Goal: Complete application form

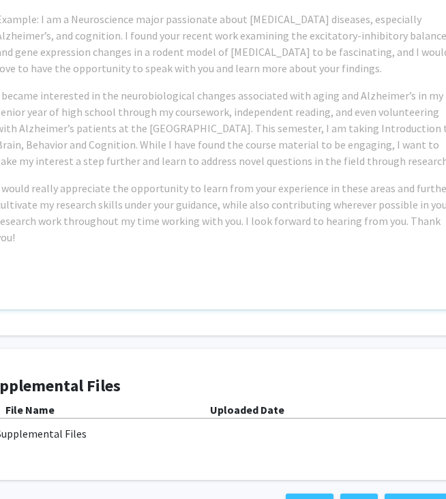
scroll to position [982, 90]
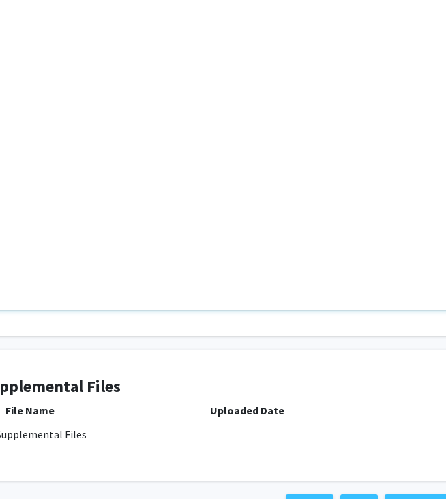
click at [188, 292] on div "Note to users with screen readers: Please press Alt+0 or Option+0 to deactivate…" at bounding box center [225, 154] width 486 height 312
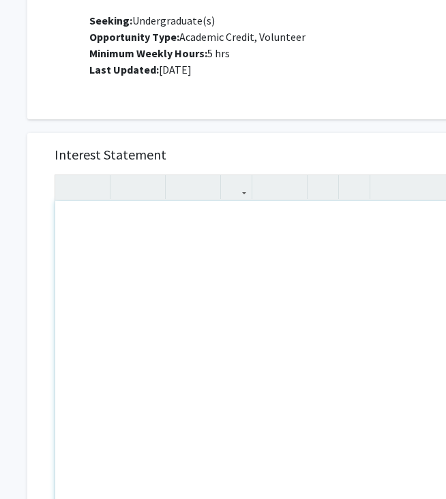
scroll to position [779, 0]
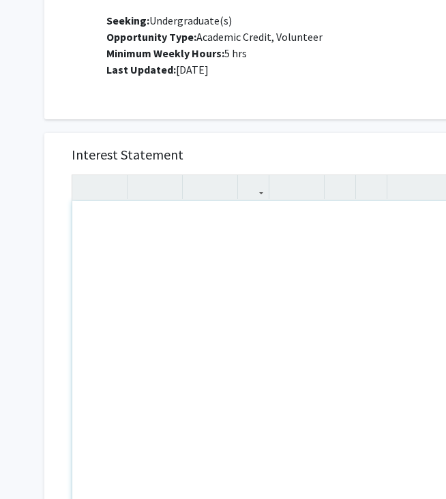
drag, startPoint x: 186, startPoint y: 146, endPoint x: 179, endPoint y: 249, distance: 103.8
click at [179, 249] on div "Note to users with screen readers: Please press Alt+0 or Option+0 to deactivate…" at bounding box center [315, 357] width 486 height 312
paste div "Note to users with screen readers: Please press Alt+0 or Option+0 to deactivate…"
type textarea "<p>I am an undergraduate student with a pharmaceutical science major passionate…"
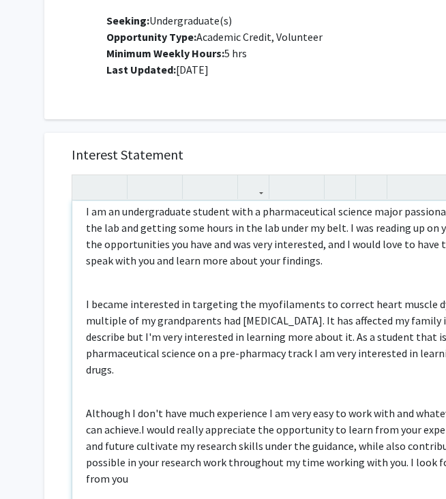
scroll to position [16, 0]
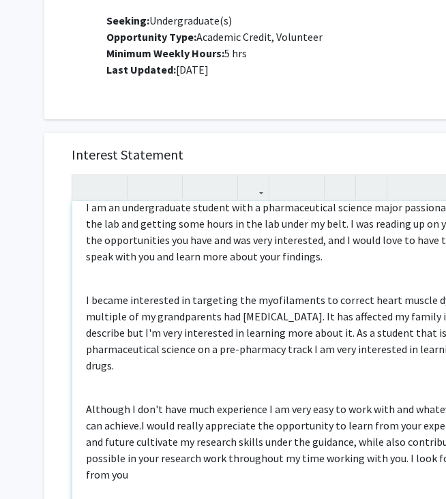
click at [142, 410] on p "Although I don't have much experience I am very easy to work with and whatever …" at bounding box center [315, 442] width 459 height 82
type textarea "<p>I am an undergraduate student with a pharmaceutical science major passionate…"
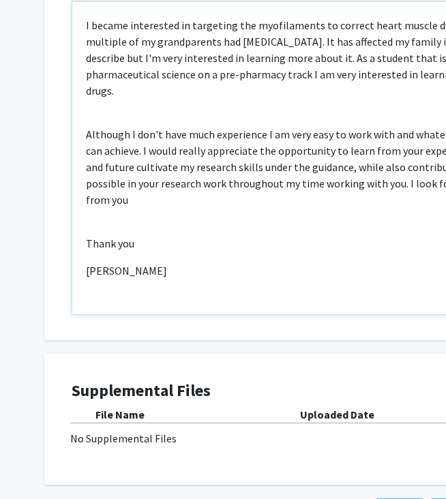
scroll to position [1087, 0]
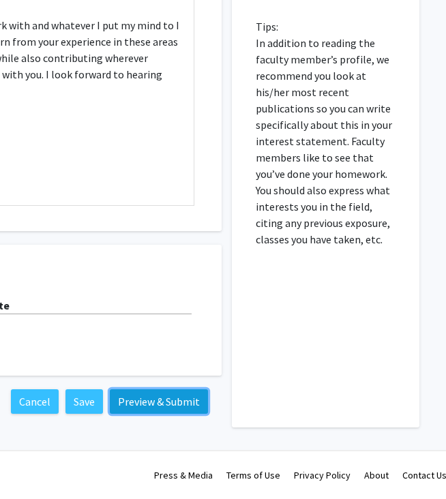
drag, startPoint x: 179, startPoint y: 249, endPoint x: 187, endPoint y: 403, distance: 153.6
click at [187, 403] on button "Preview & Submit" at bounding box center [159, 401] width 98 height 25
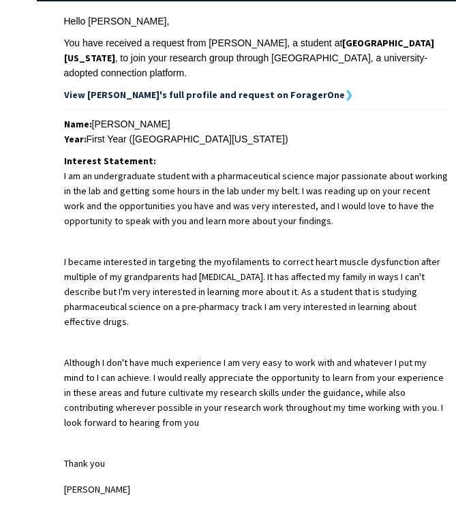
scroll to position [438, 0]
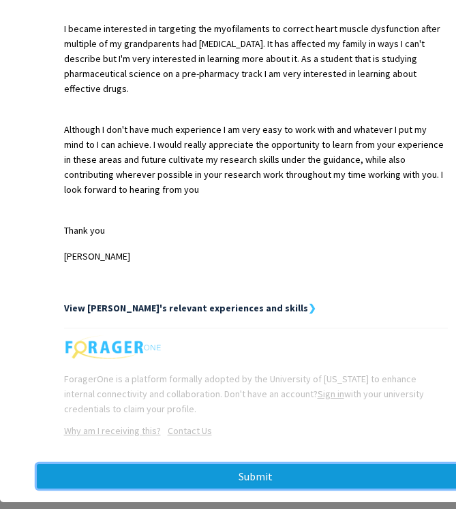
drag, startPoint x: 187, startPoint y: 403, endPoint x: 260, endPoint y: 444, distance: 83.3
click at [260, 464] on button "Submit" at bounding box center [256, 476] width 438 height 25
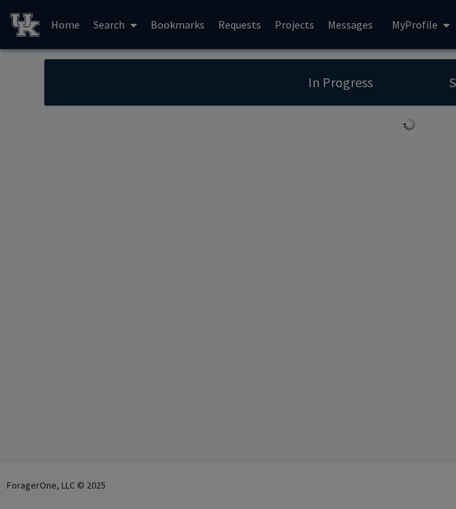
click at [260, 444] on div at bounding box center [228, 254] width 456 height 509
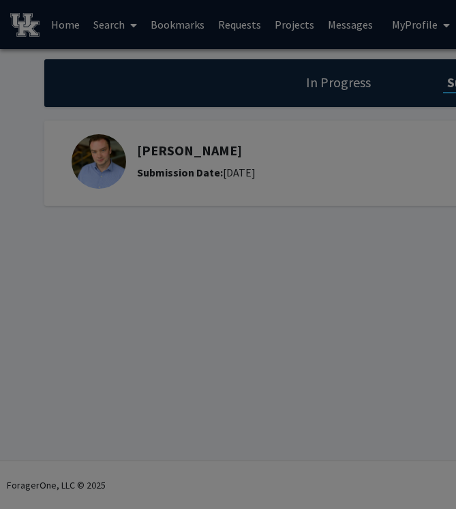
click at [260, 444] on div at bounding box center [228, 254] width 456 height 509
